Goal: Transaction & Acquisition: Purchase product/service

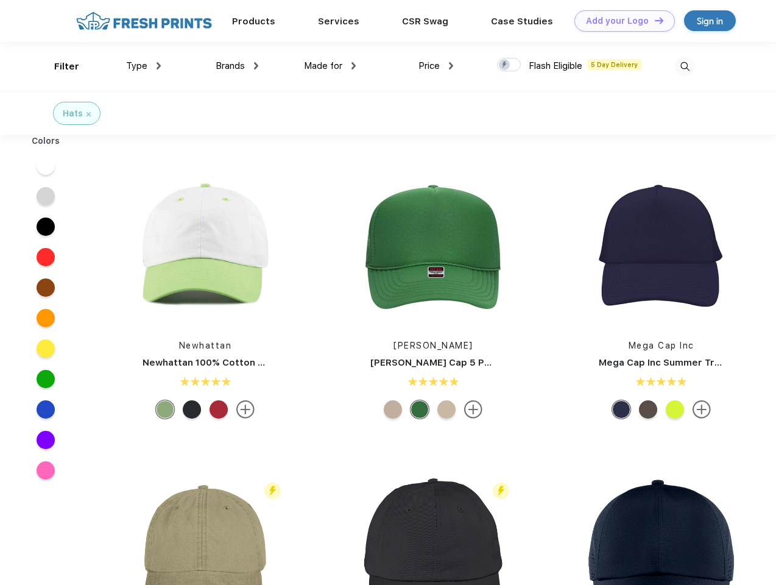
scroll to position [1, 0]
click at [620, 21] on link "Add your Logo Design Tool" at bounding box center [625, 20] width 101 height 21
click at [0, 0] on div "Design Tool" at bounding box center [0, 0] width 0 height 0
click at [654, 20] on link "Add your Logo Design Tool" at bounding box center [625, 20] width 101 height 21
click at [59, 66] on div "Filter" at bounding box center [66, 67] width 25 height 14
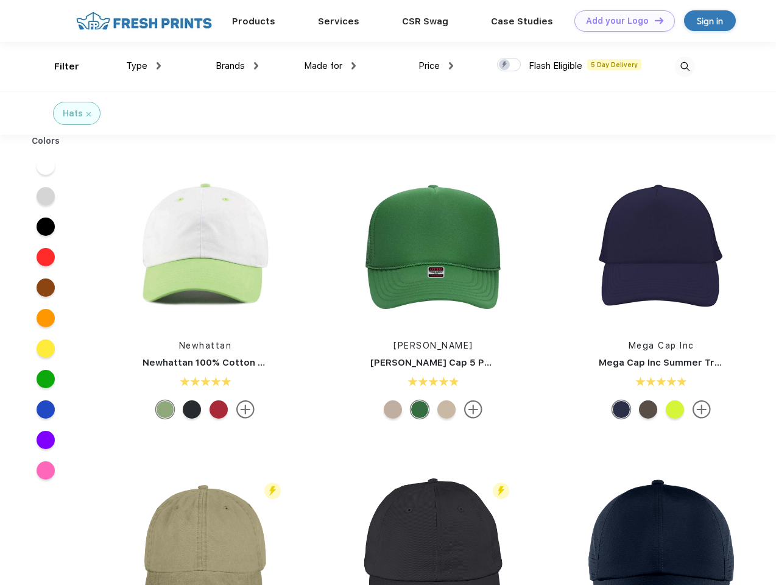
click at [144, 66] on span "Type" at bounding box center [136, 65] width 21 height 11
click at [237, 66] on span "Brands" at bounding box center [230, 65] width 29 height 11
click at [330, 66] on span "Made for" at bounding box center [323, 65] width 38 height 11
click at [436, 66] on span "Price" at bounding box center [429, 65] width 21 height 11
click at [509, 65] on div at bounding box center [509, 64] width 24 height 13
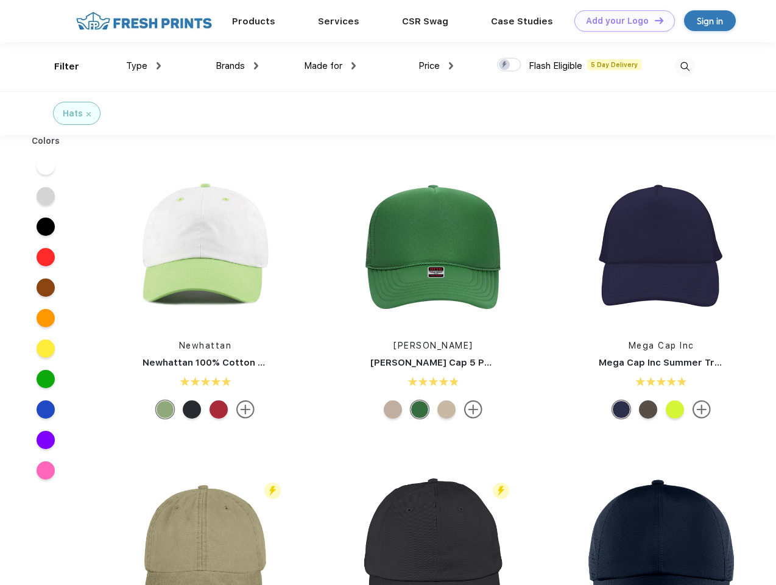
click at [505, 65] on input "checkbox" at bounding box center [501, 61] width 8 height 8
click at [685, 66] on img at bounding box center [685, 67] width 20 height 20
